Goal: Task Accomplishment & Management: Manage account settings

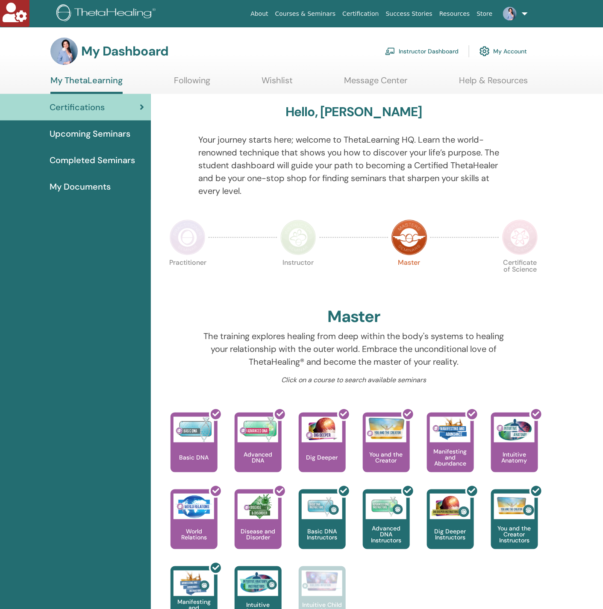
click at [509, 45] on link "My Account" at bounding box center [502, 51] width 47 height 19
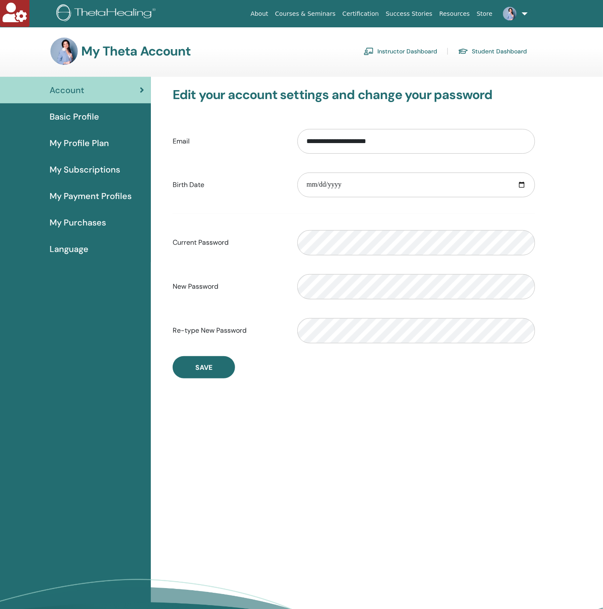
click at [88, 192] on span "My Payment Profiles" at bounding box center [91, 196] width 82 height 13
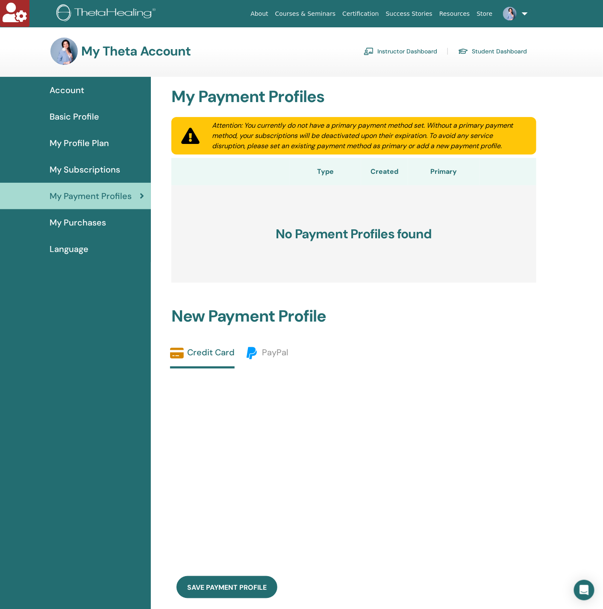
click at [95, 220] on span "My Purchases" at bounding box center [78, 222] width 56 height 13
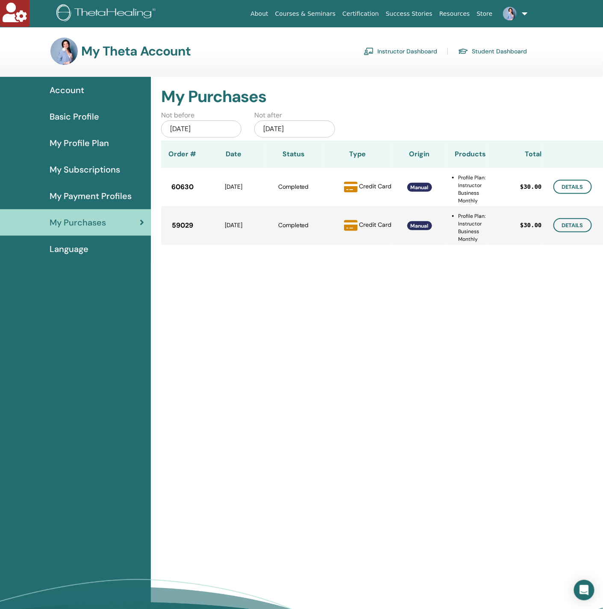
click at [85, 167] on span "My Subscriptions" at bounding box center [85, 169] width 70 height 13
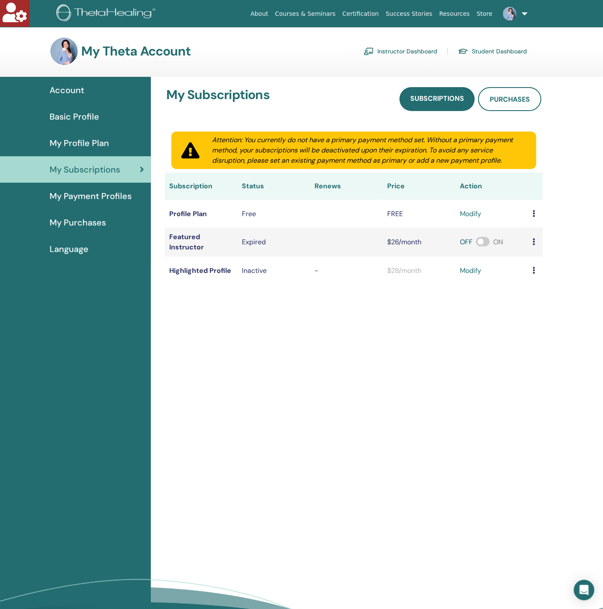
click at [73, 141] on span "My Profile Plan" at bounding box center [79, 143] width 59 height 13
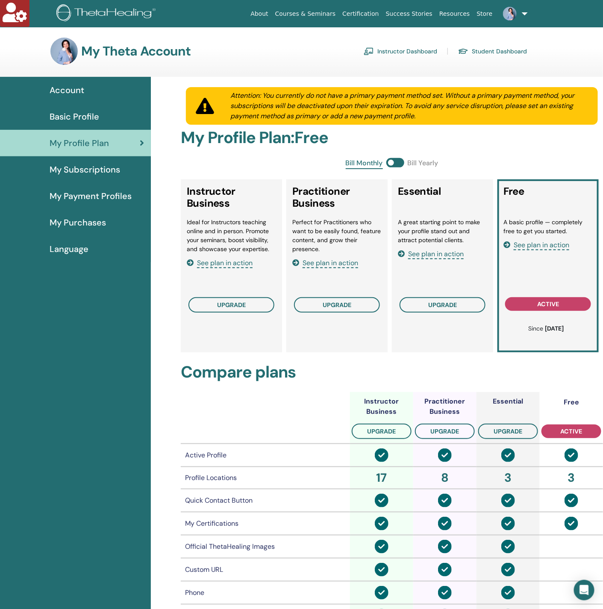
click at [77, 118] on span "Basic Profile" at bounding box center [75, 116] width 50 height 13
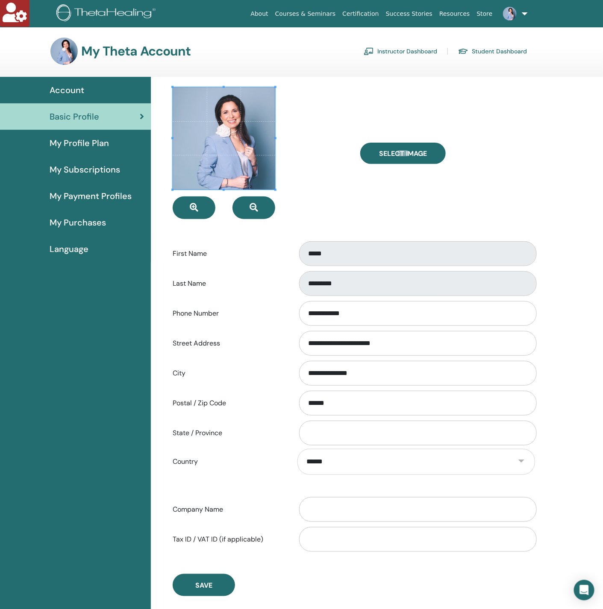
click at [78, 87] on span "Account" at bounding box center [67, 90] width 35 height 13
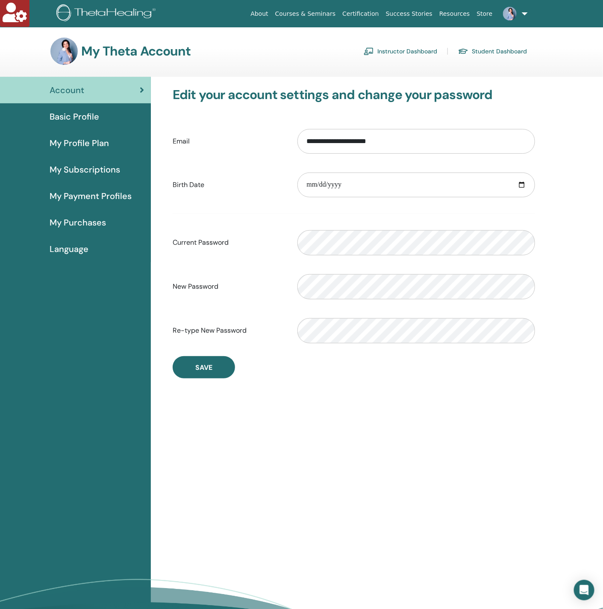
click at [85, 140] on span "My Profile Plan" at bounding box center [79, 143] width 59 height 13
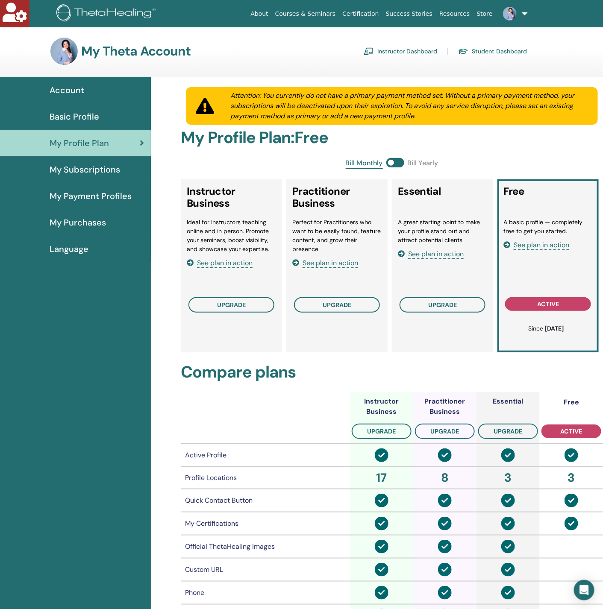
click at [86, 176] on link "My Subscriptions" at bounding box center [75, 169] width 151 height 26
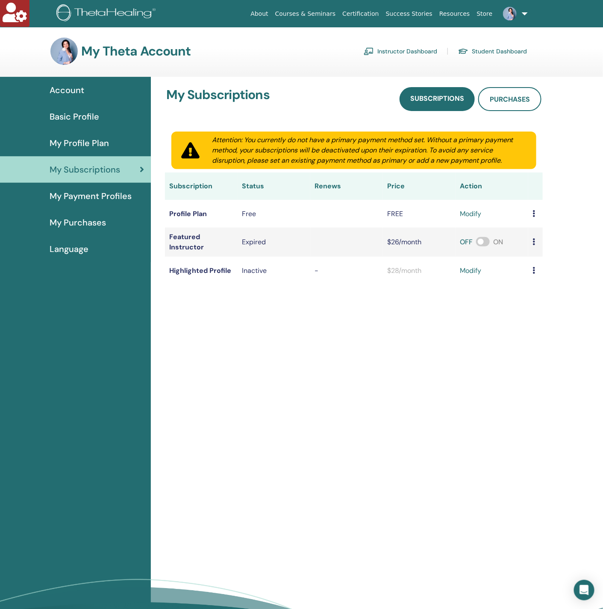
click at [85, 196] on span "My Payment Profiles" at bounding box center [91, 196] width 82 height 13
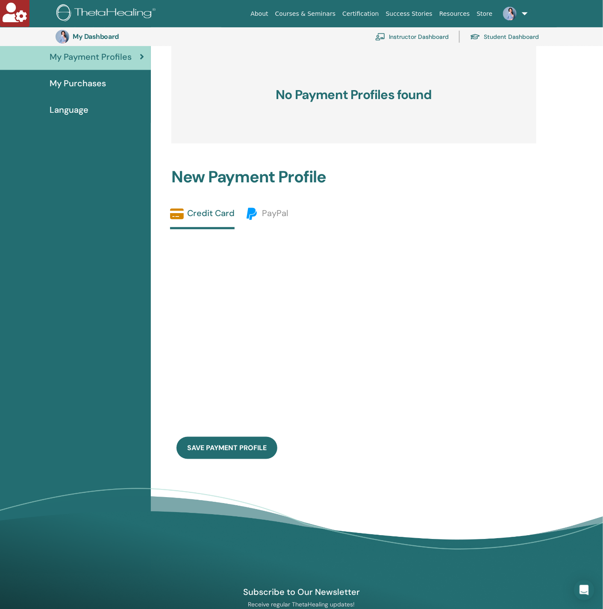
scroll to position [211, 0]
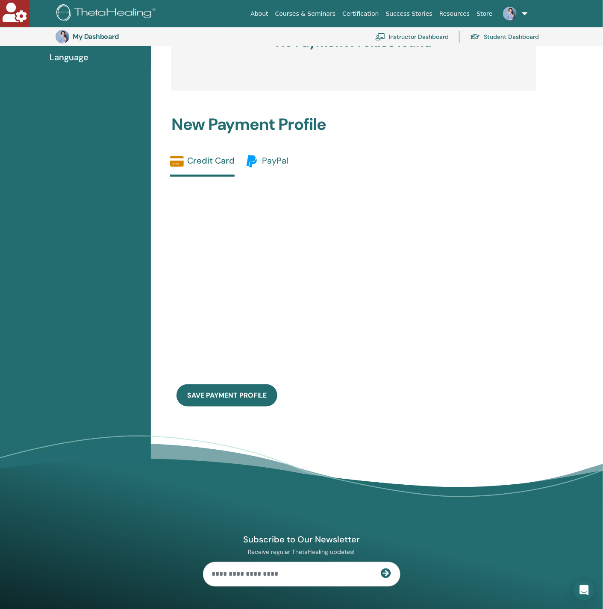
click at [267, 163] on span "PayPal" at bounding box center [275, 160] width 26 height 11
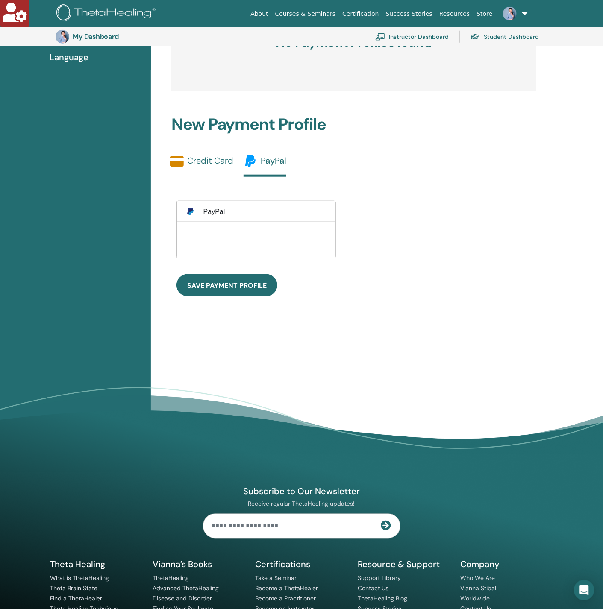
click at [203, 169] on link "Credit Card" at bounding box center [201, 165] width 63 height 20
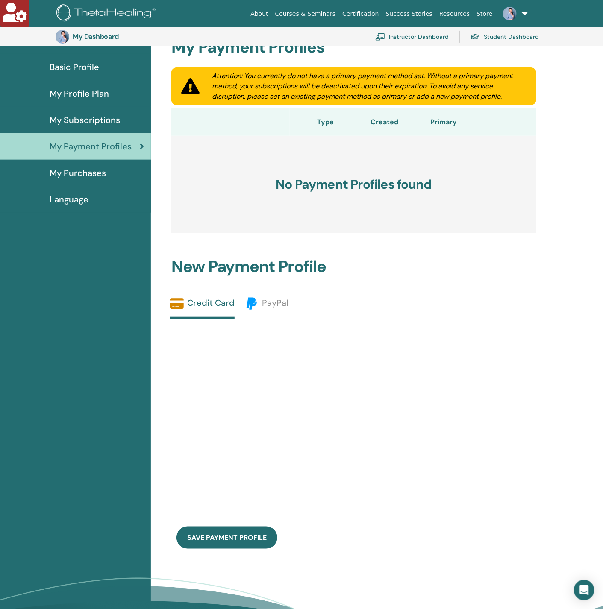
scroll to position [0, 0]
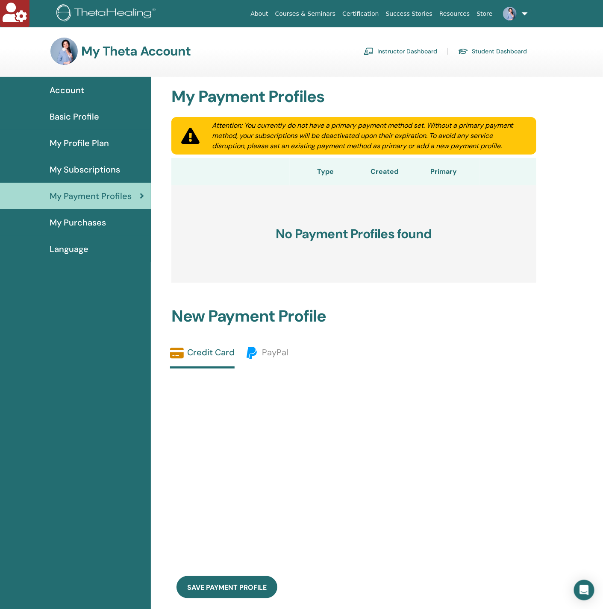
click at [105, 168] on span "My Subscriptions" at bounding box center [85, 169] width 70 height 13
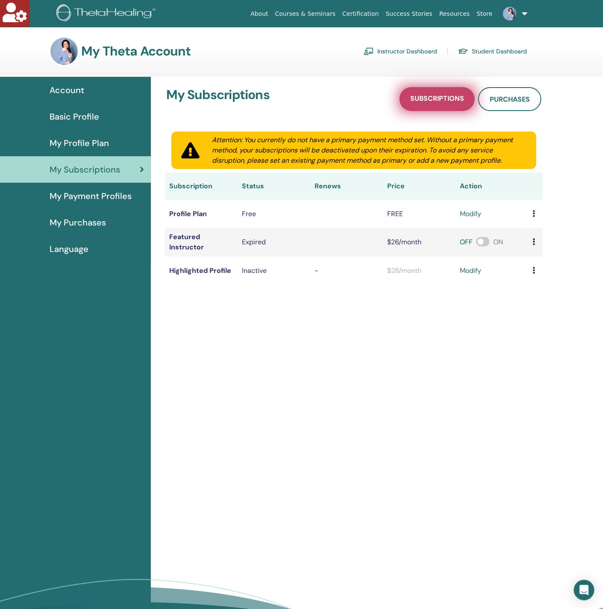
click at [446, 99] on span "Subscriptions" at bounding box center [437, 99] width 54 height 11
click at [429, 106] on link "Subscriptions" at bounding box center [436, 99] width 75 height 24
click at [86, 141] on span "My Profile Plan" at bounding box center [79, 143] width 59 height 13
